Goal: Task Accomplishment & Management: Manage account settings

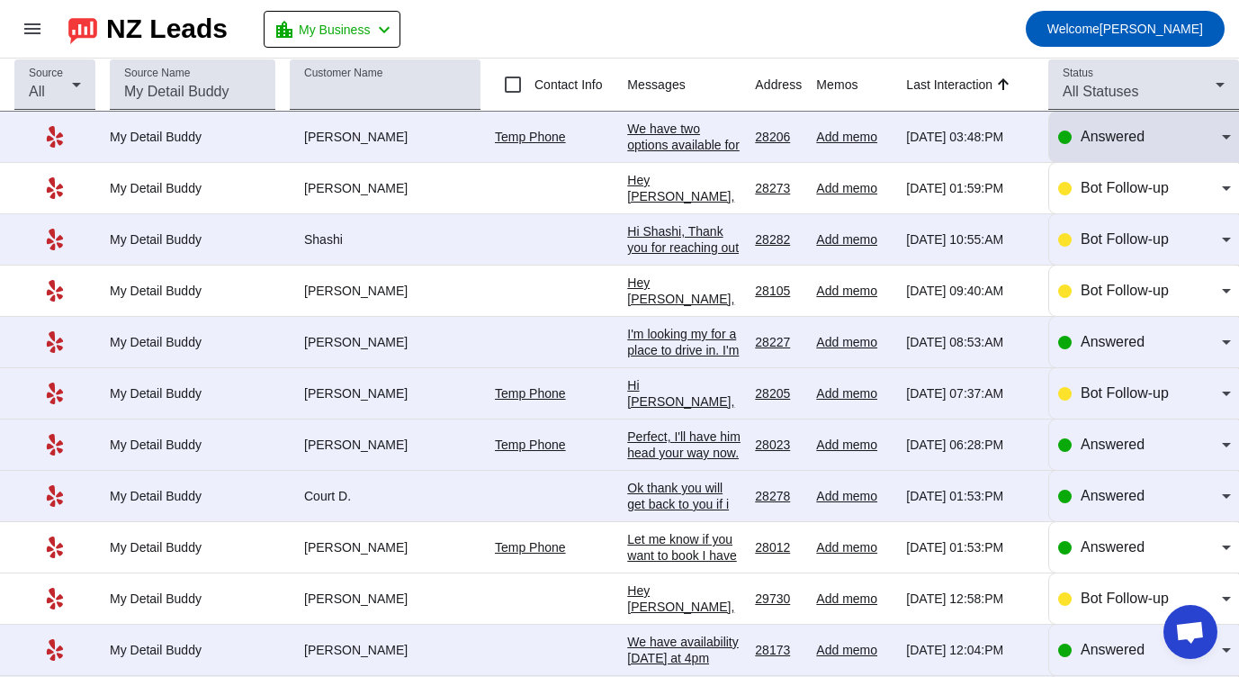
click at [1165, 139] on div "Answered" at bounding box center [1151, 137] width 141 height 22
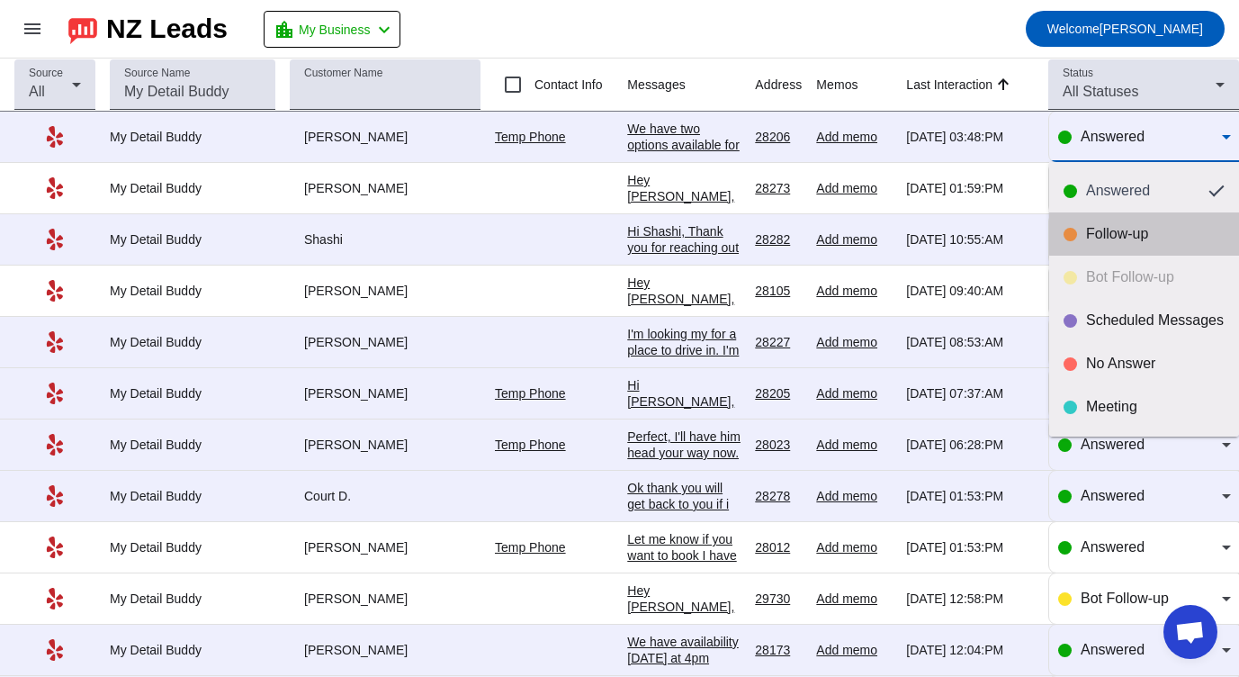
click at [1145, 232] on div "Follow-up" at bounding box center [1155, 234] width 139 height 18
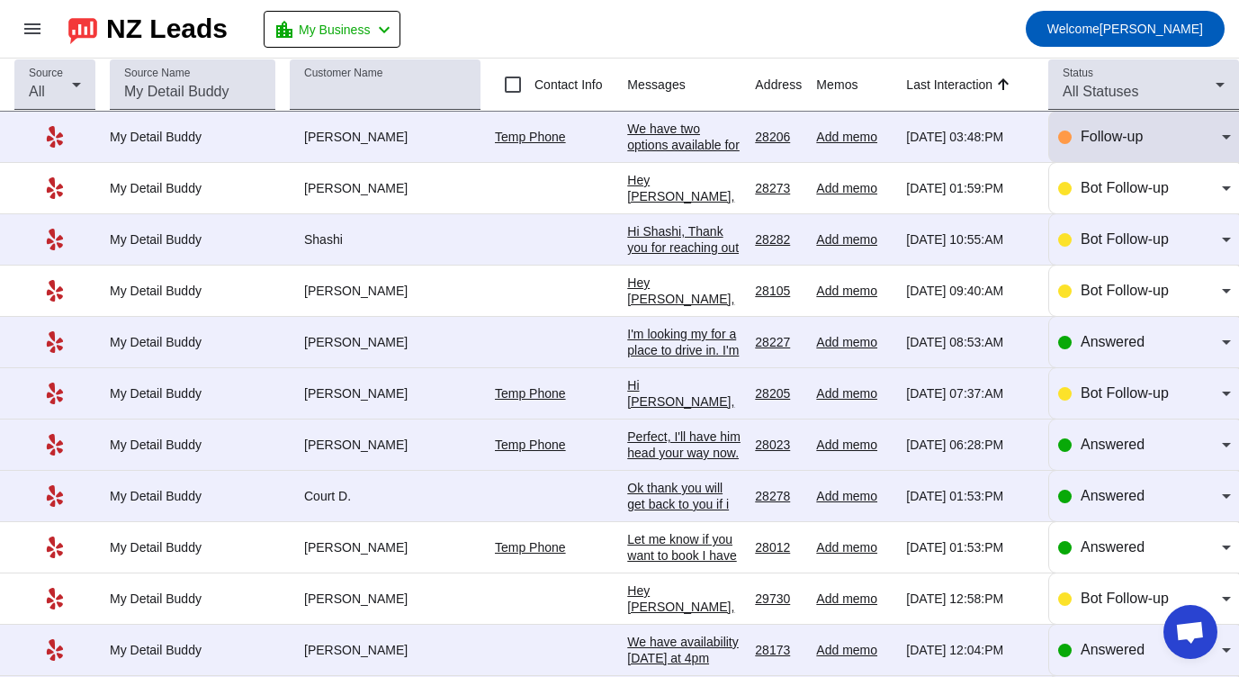
click at [1141, 135] on span "Follow-up" at bounding box center [1112, 136] width 62 height 15
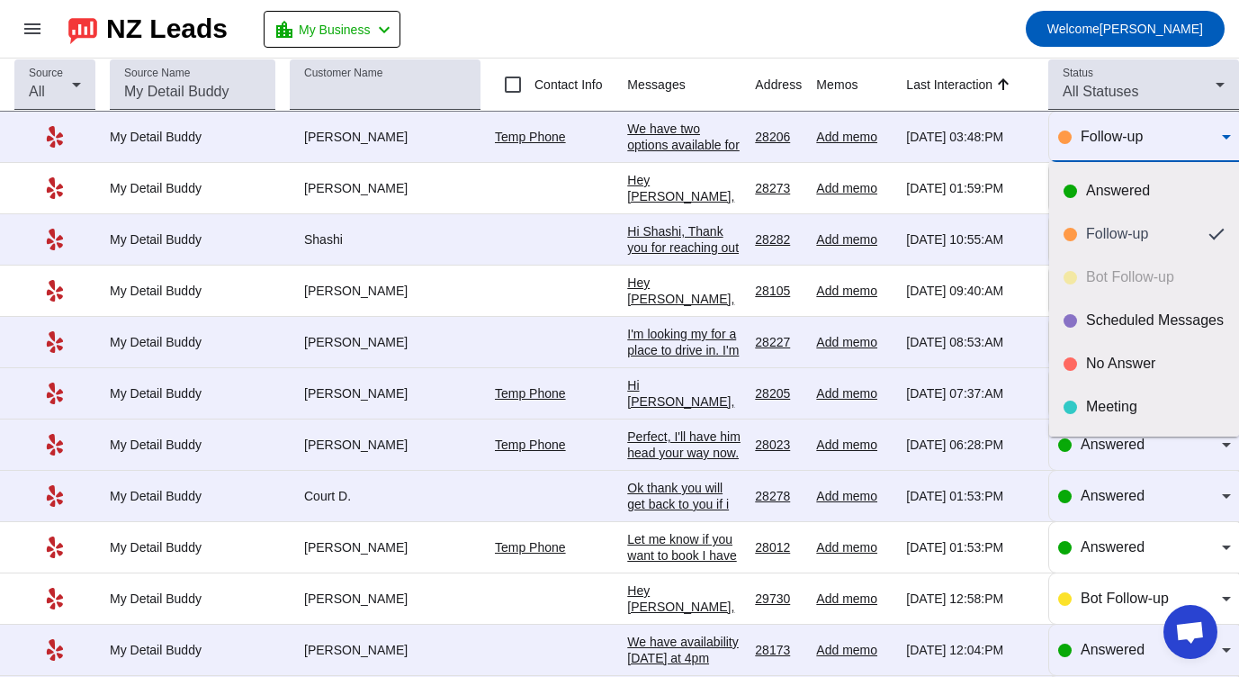
click at [1111, 270] on div "Answered Follow-up Bot Follow-up Scheduled Messages No Answer Meeting Done" at bounding box center [1144, 299] width 190 height 274
